Goal: Task Accomplishment & Management: Manage account settings

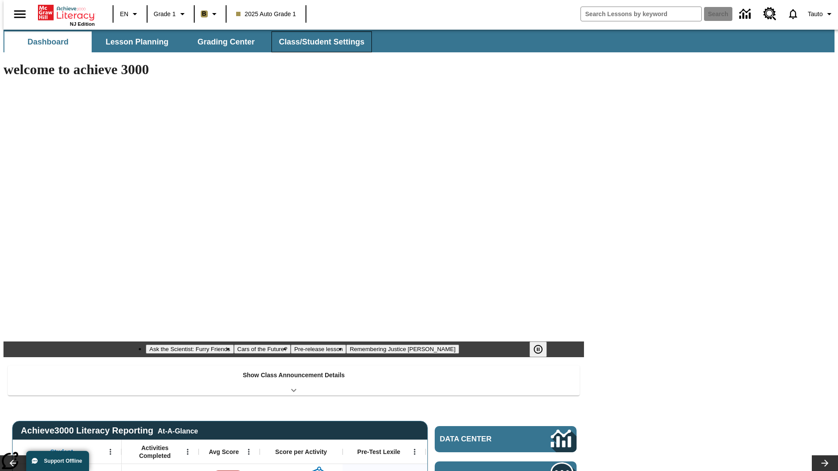
click at [317, 42] on button "Class/Student Settings" at bounding box center [321, 41] width 100 height 21
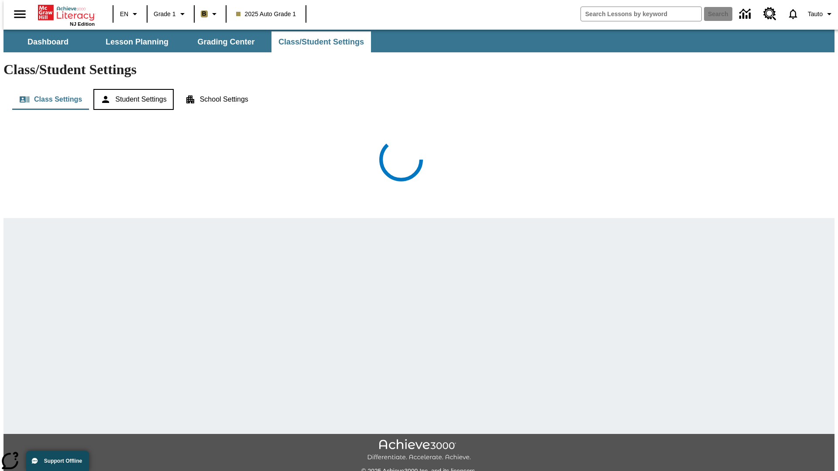
click at [131, 89] on button "Student Settings" at bounding box center [133, 99] width 80 height 21
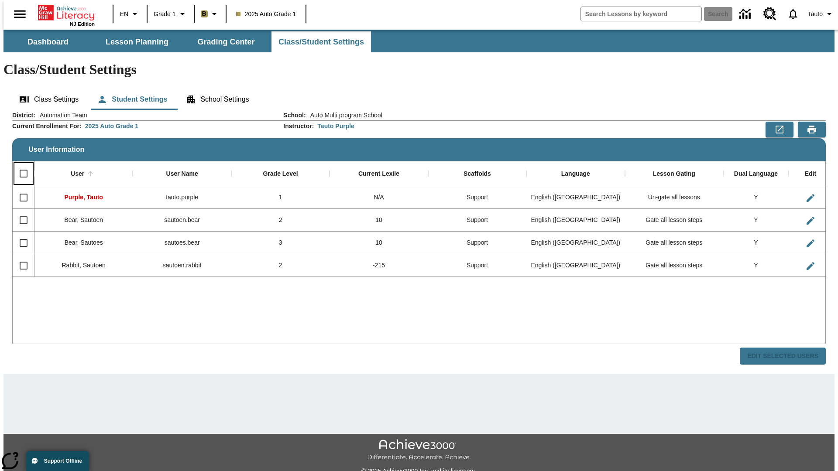
click at [20, 164] on input "Select all rows" at bounding box center [23, 173] width 18 height 18
checkbox input "true"
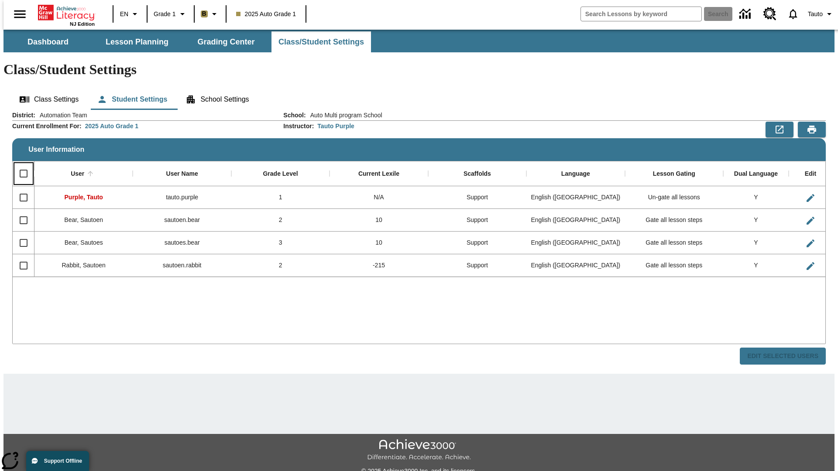
checkbox input "true"
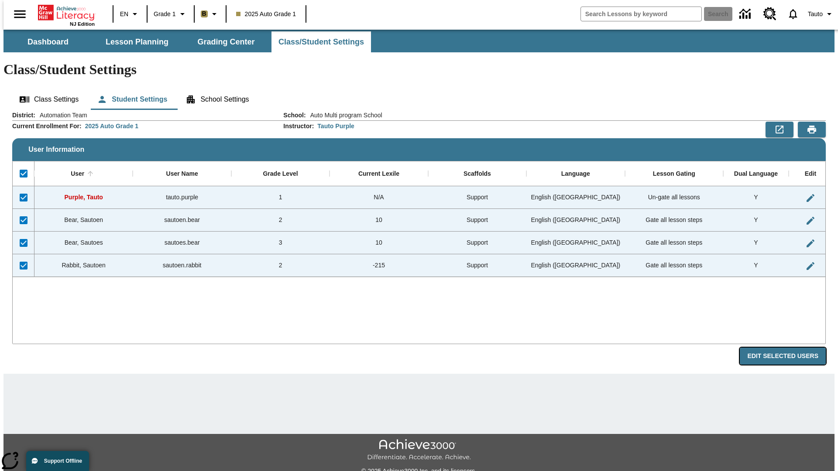
click at [789, 348] on button "Edit Selected Users" at bounding box center [782, 356] width 86 height 17
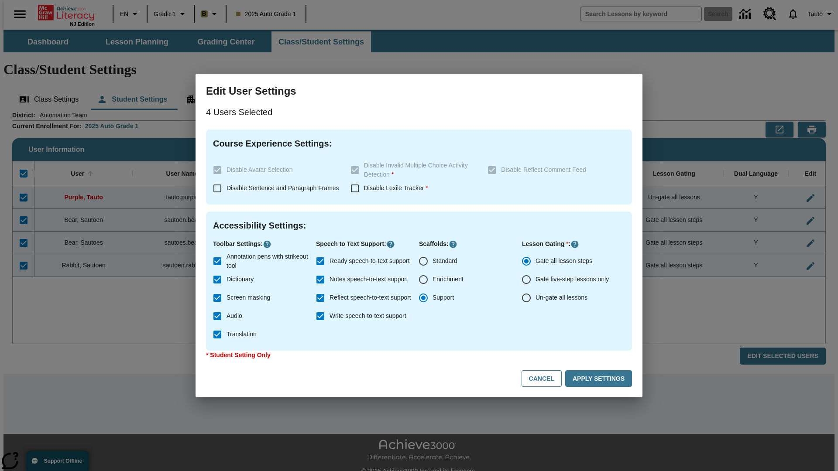
click at [423, 280] on input "Enrichment" at bounding box center [423, 279] width 18 height 18
click at [545, 379] on button "Cancel" at bounding box center [541, 378] width 40 height 17
radio input "false"
radio input "true"
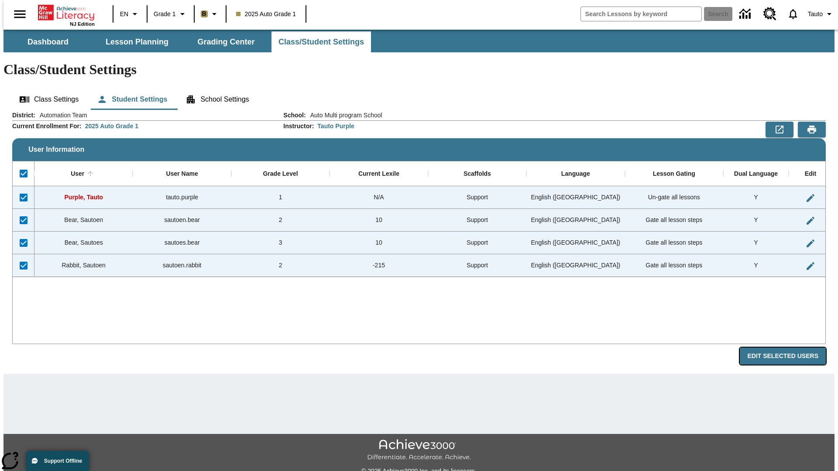
click at [789, 348] on button "Edit Selected Users" at bounding box center [782, 356] width 86 height 17
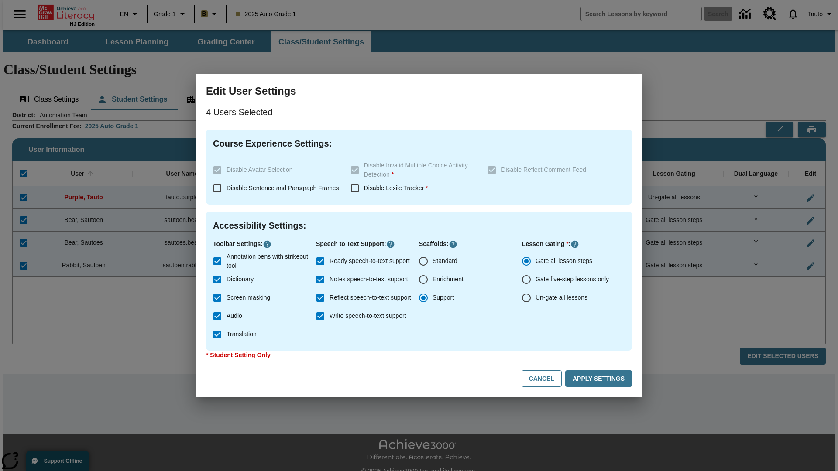
click at [423, 280] on input "Enrichment" at bounding box center [423, 279] width 18 height 18
radio input "true"
click at [600, 379] on button "Apply Settings" at bounding box center [598, 378] width 67 height 17
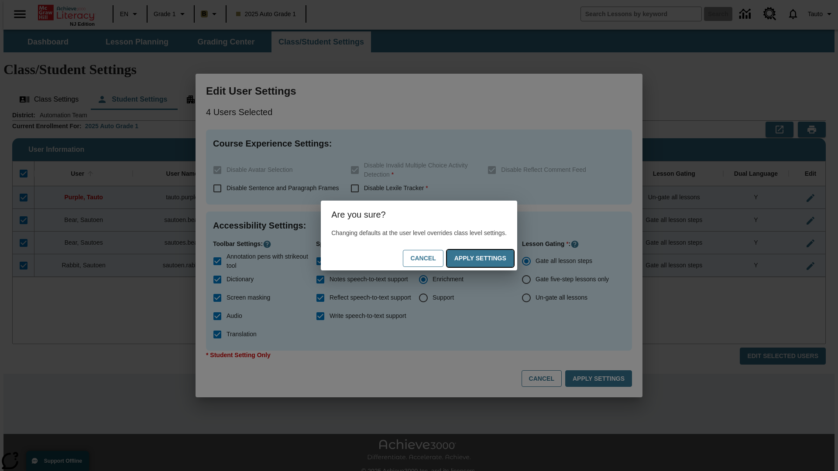
click at [489, 258] on button "Apply Settings" at bounding box center [480, 258] width 67 height 17
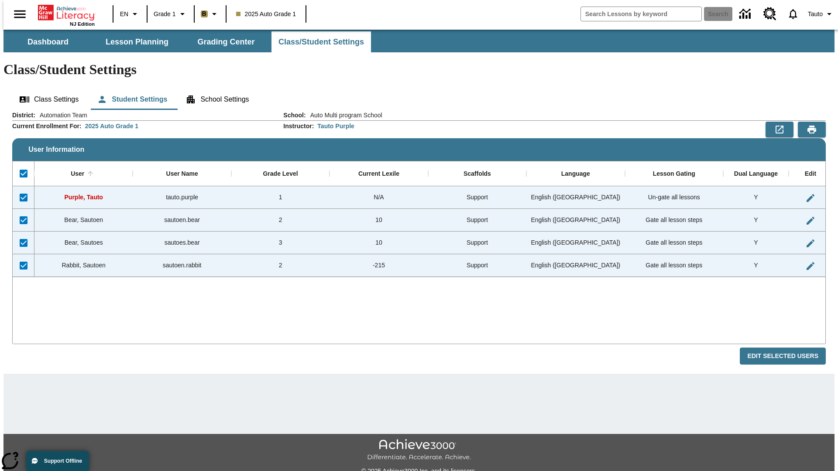
checkbox input "false"
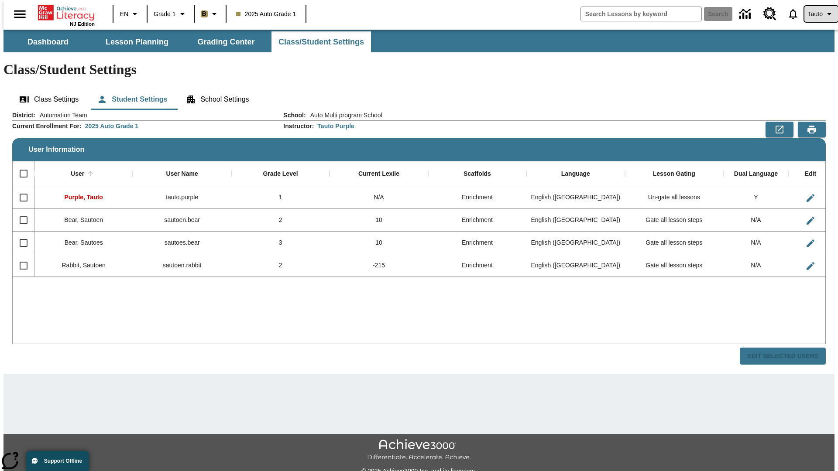
click at [816, 14] on span "Tauto" at bounding box center [814, 14] width 15 height 9
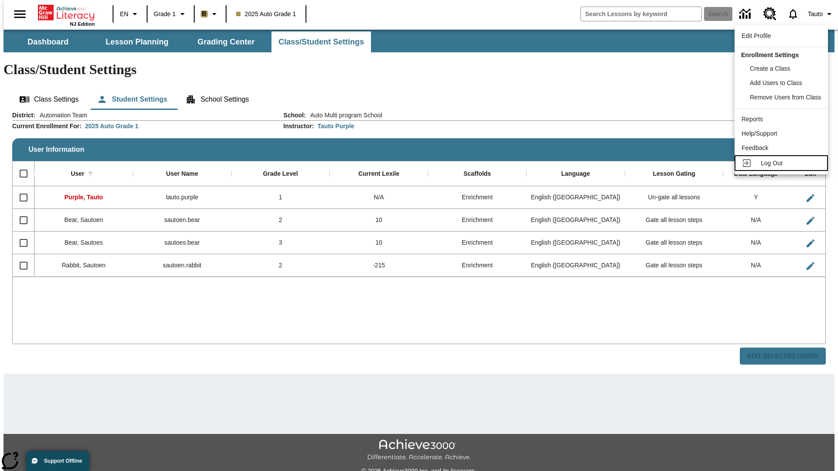
click at [782, 163] on span "Log Out" at bounding box center [771, 163] width 22 height 7
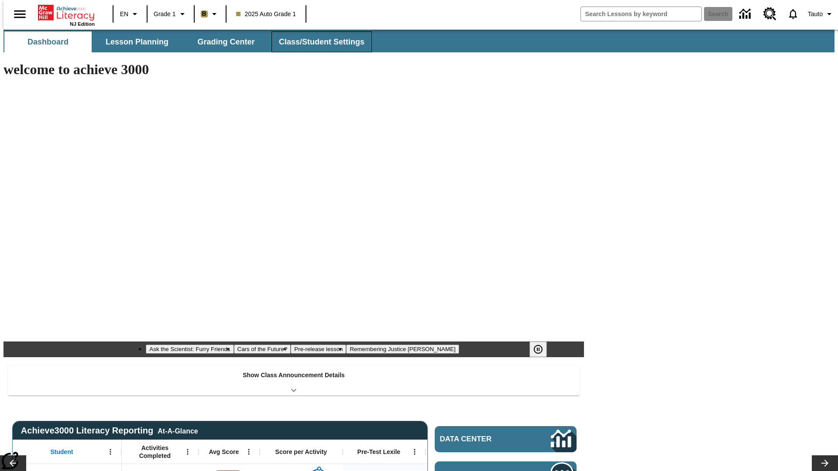
click at [317, 42] on button "Class/Student Settings" at bounding box center [321, 41] width 100 height 21
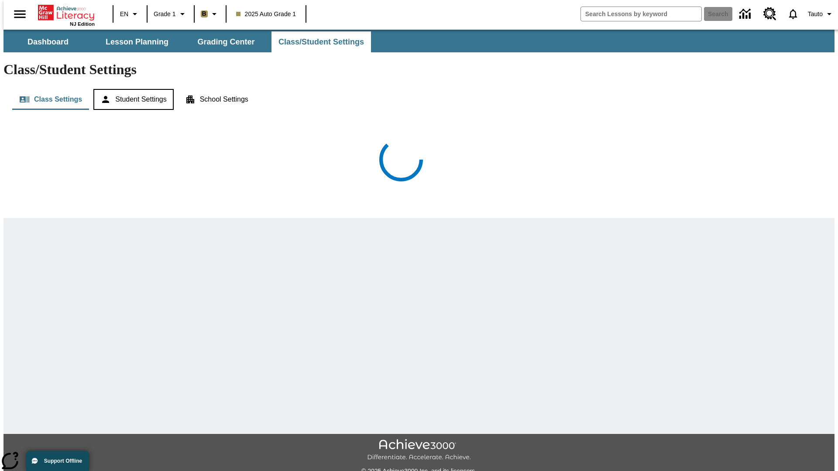
click at [131, 89] on button "Student Settings" at bounding box center [133, 99] width 80 height 21
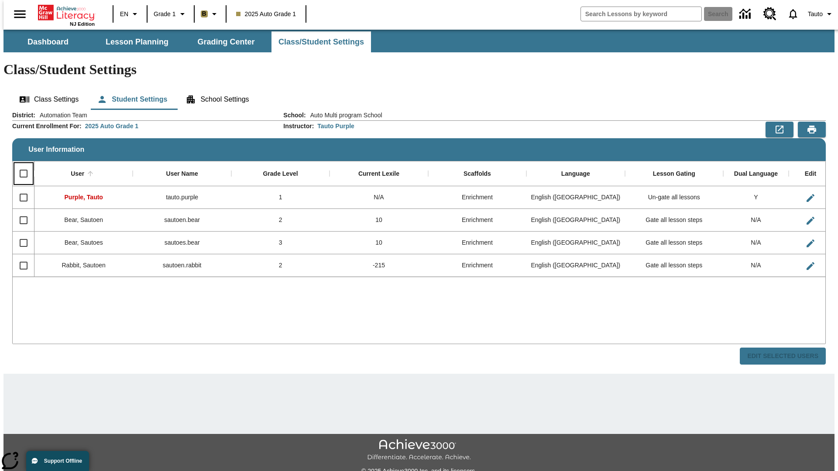
click at [20, 164] on input "Select all rows" at bounding box center [23, 173] width 18 height 18
checkbox input "true"
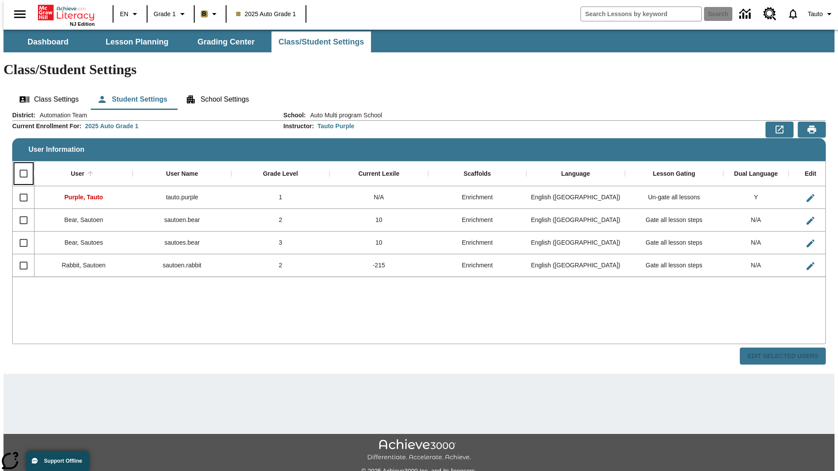
checkbox input "true"
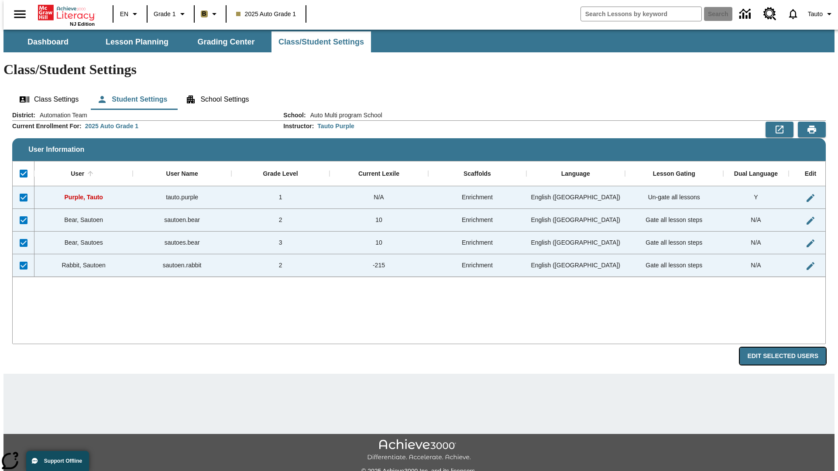
click at [789, 348] on button "Edit Selected Users" at bounding box center [782, 356] width 86 height 17
